Goal: Task Accomplishment & Management: Manage account settings

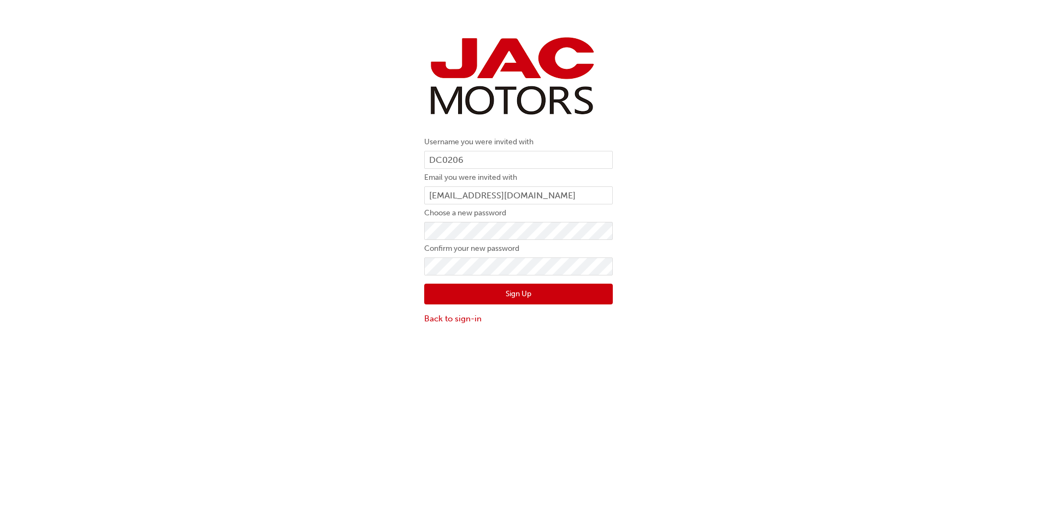
click at [547, 297] on button "Sign Up" at bounding box center [518, 294] width 189 height 21
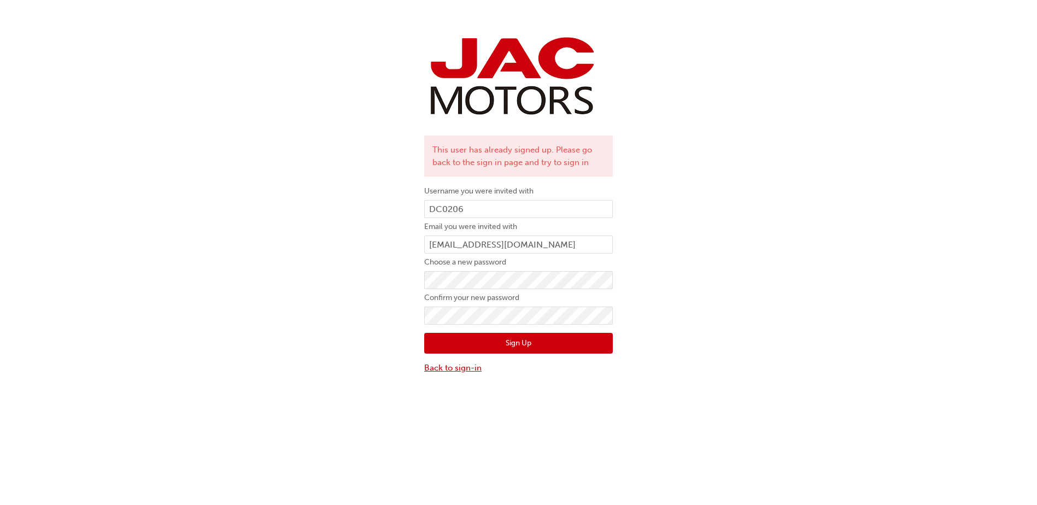
click at [464, 371] on link "Back to sign-in" at bounding box center [518, 368] width 189 height 13
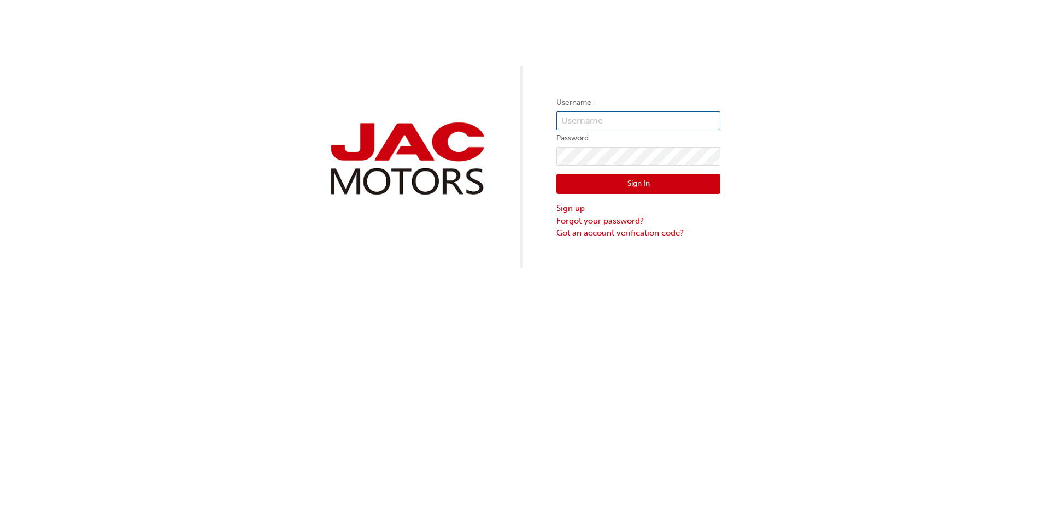
click at [595, 119] on input "text" at bounding box center [639, 121] width 164 height 19
type input "DC0206"
click at [642, 185] on button "Sign In" at bounding box center [639, 184] width 164 height 21
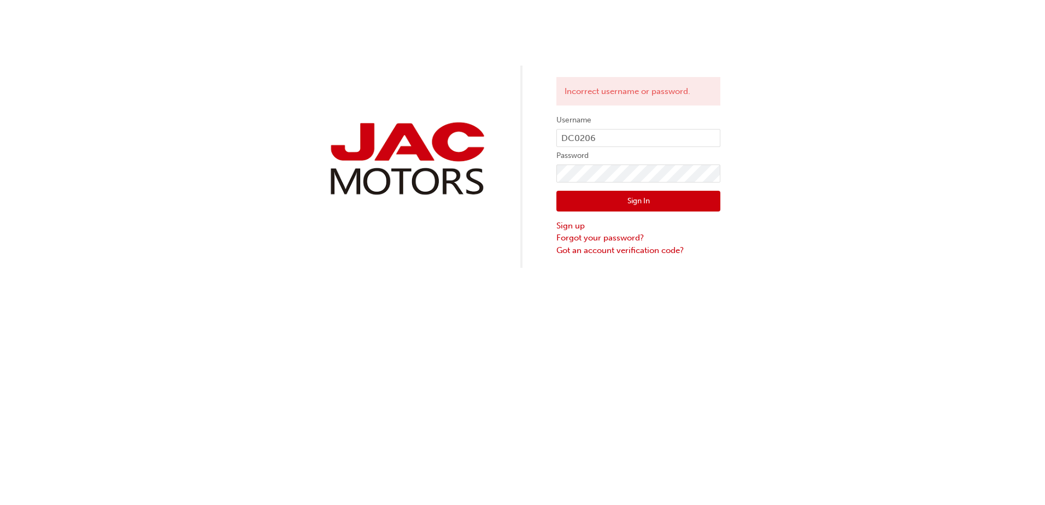
click at [642, 197] on button "Sign In" at bounding box center [639, 201] width 164 height 21
click at [625, 206] on button "Sign In" at bounding box center [639, 201] width 164 height 21
click at [545, 174] on div "Incorrect username or password. Username DC0206 Password Sign In Sign up Forgot…" at bounding box center [522, 134] width 1045 height 268
click at [607, 238] on link "Forgot your password?" at bounding box center [639, 238] width 164 height 13
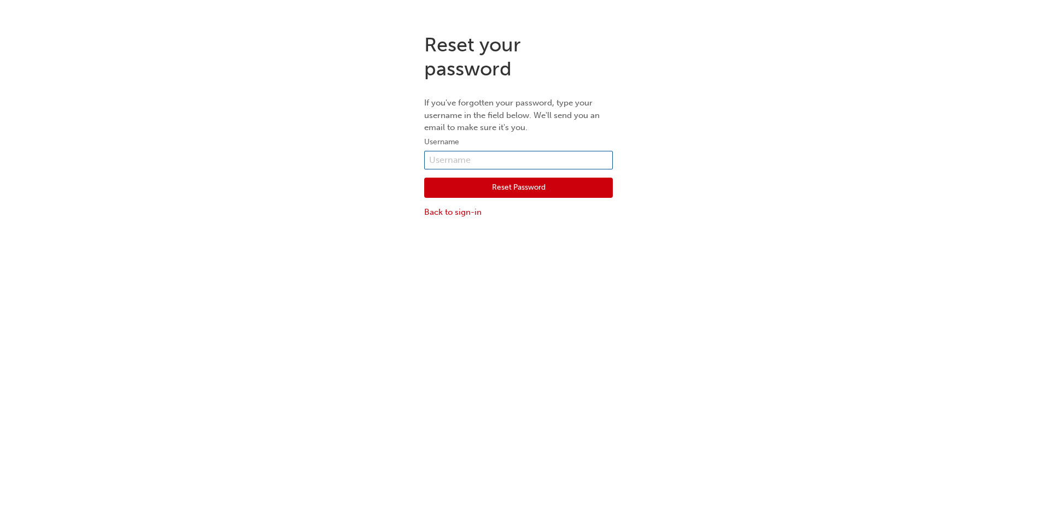
click at [477, 156] on input "text" at bounding box center [518, 160] width 189 height 19
type input "DC0206"
click at [484, 191] on button "Reset Password" at bounding box center [518, 188] width 189 height 21
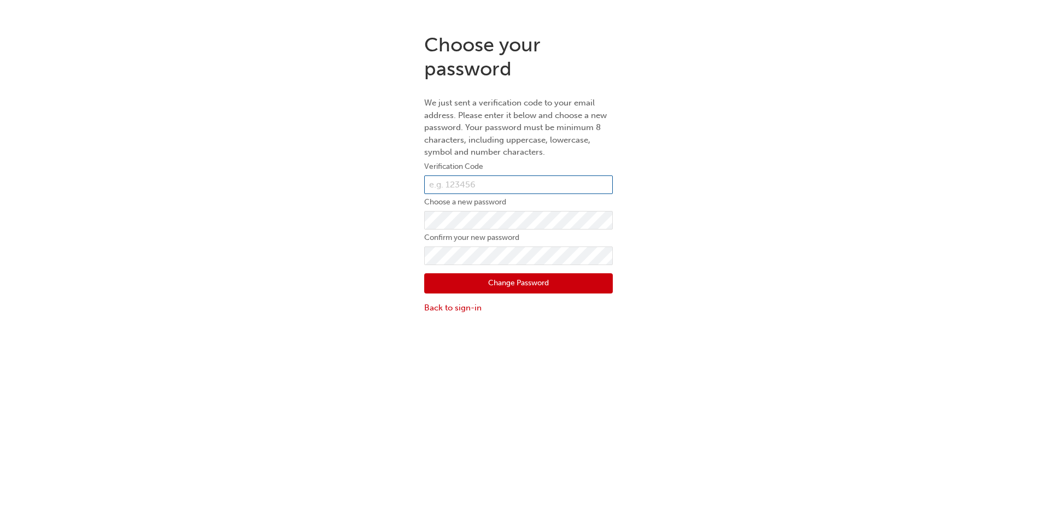
click at [486, 182] on input "text" at bounding box center [518, 185] width 189 height 19
paste input "273339"
type input "273339"
click at [545, 279] on button "Change Password" at bounding box center [518, 283] width 189 height 21
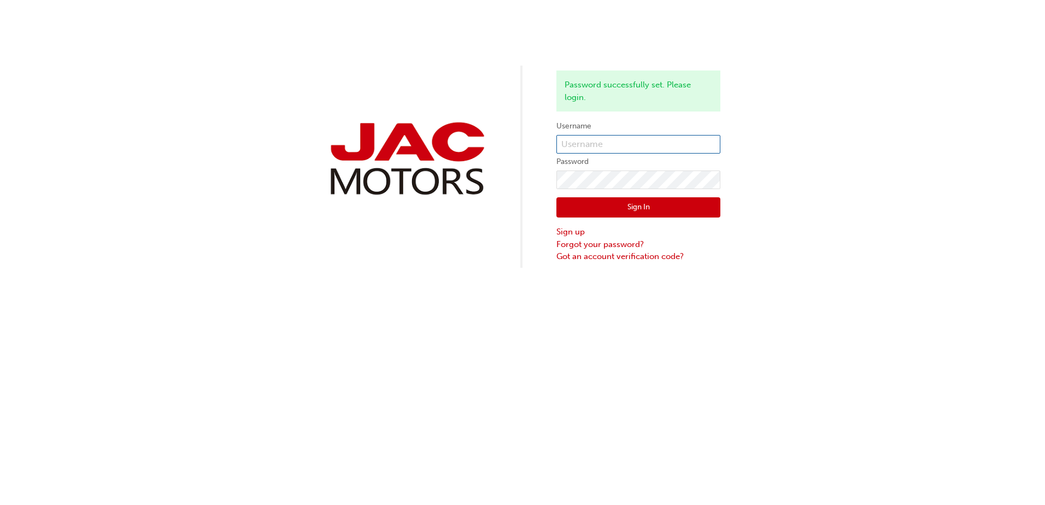
click at [635, 141] on input "text" at bounding box center [639, 144] width 164 height 19
type input "Dc0206"
click at [641, 202] on button "Sign In" at bounding box center [639, 207] width 164 height 21
